Goal: Information Seeking & Learning: Learn about a topic

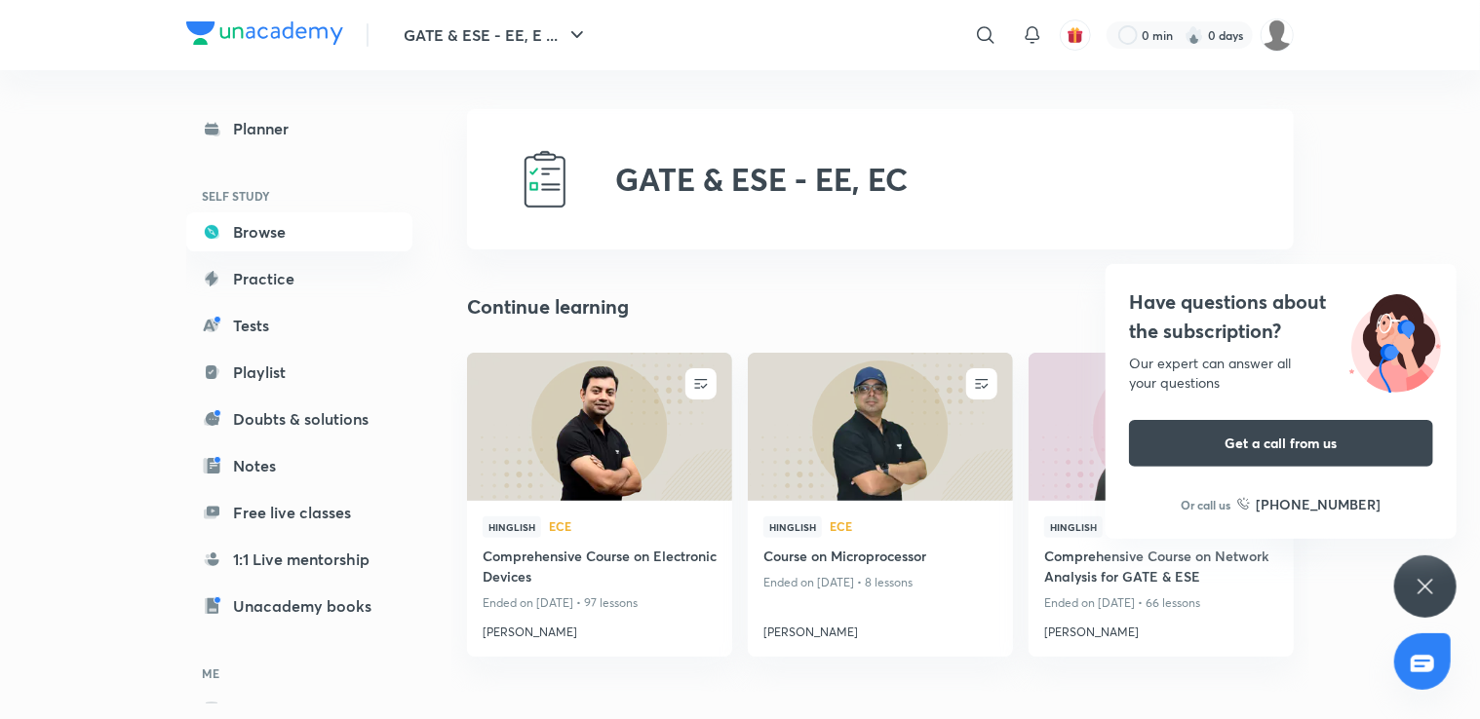
click at [1418, 593] on icon at bounding box center [1424, 586] width 23 height 23
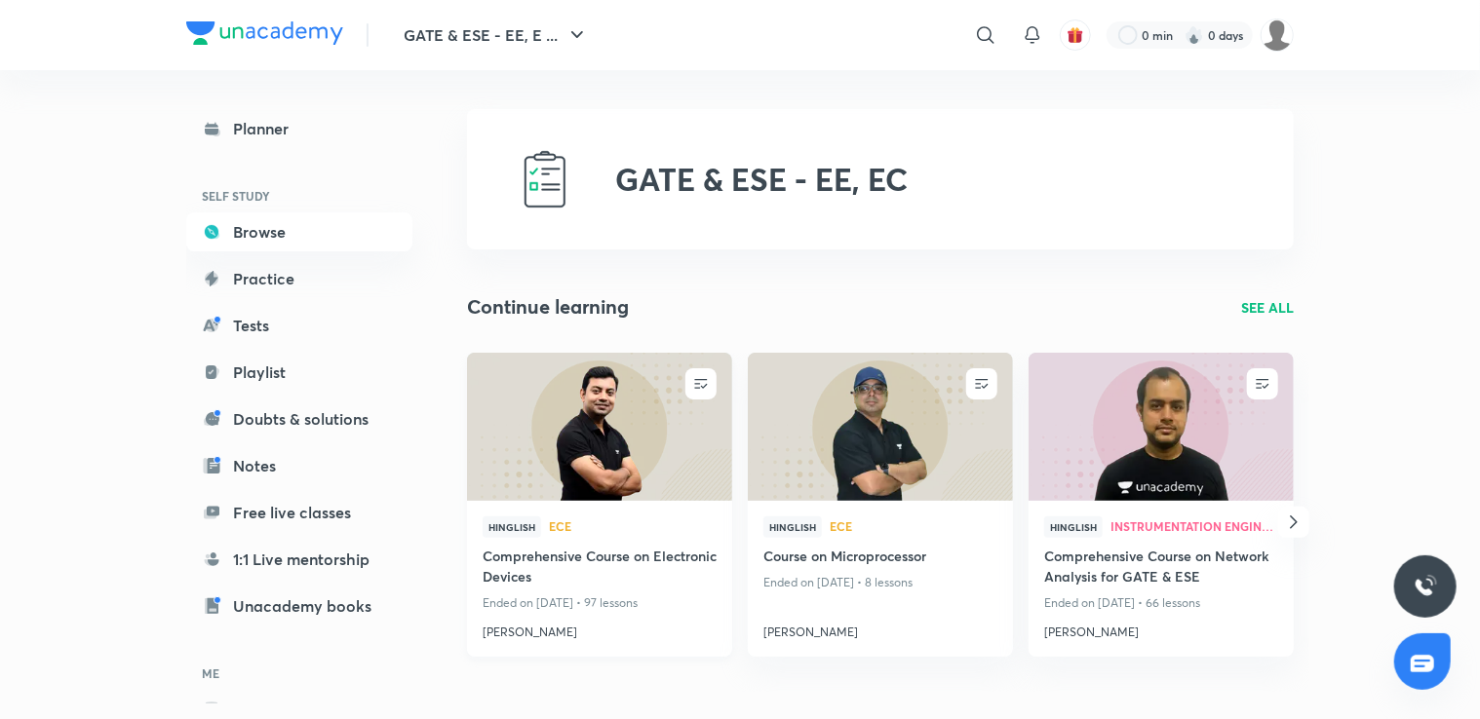
click at [569, 556] on h4 "Comprehensive Course on Electronic Devices" at bounding box center [600, 568] width 234 height 45
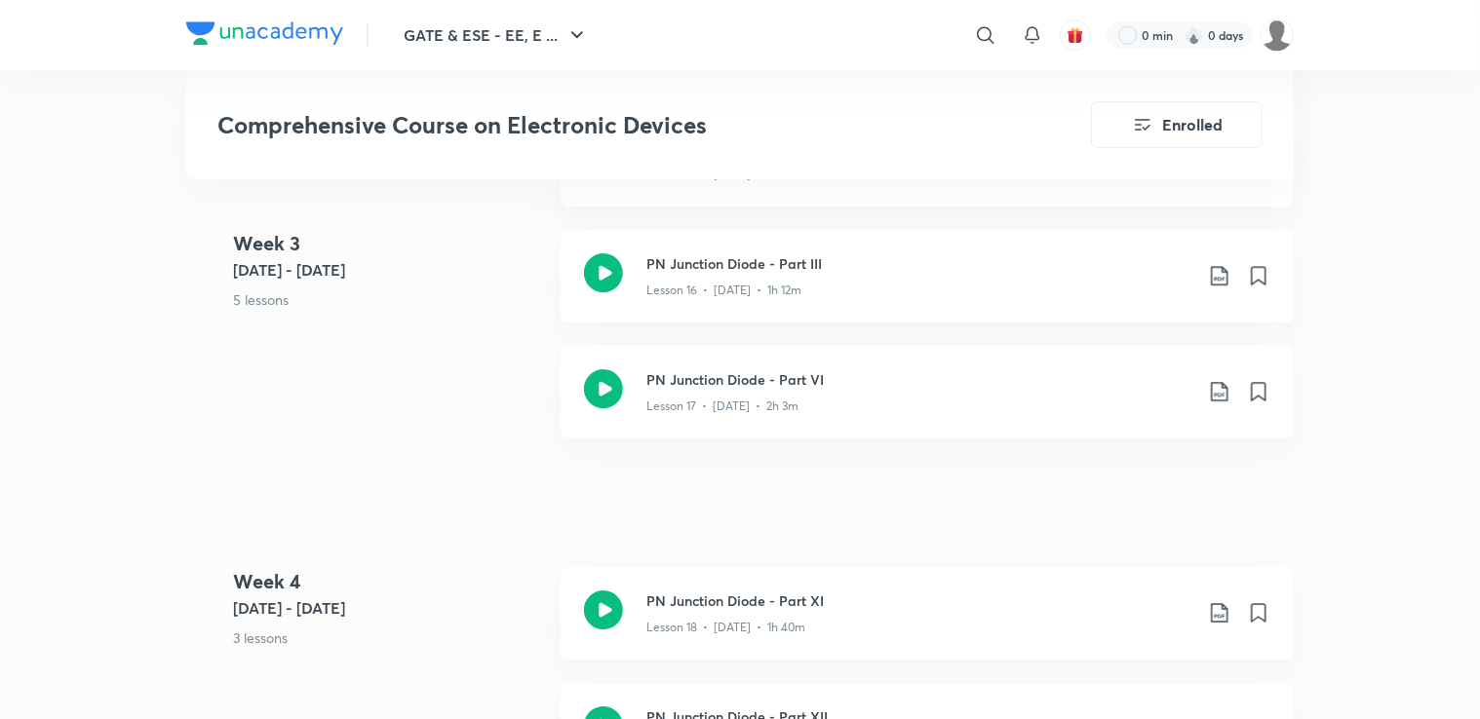
scroll to position [3010, 0]
